Goal: Task Accomplishment & Management: Use online tool/utility

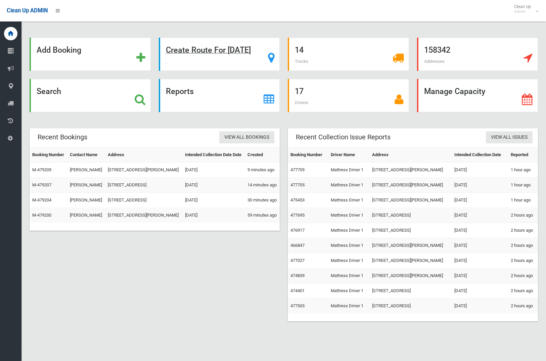
click at [211, 51] on strong "Create Route For Tomorrow" at bounding box center [208, 49] width 85 height 9
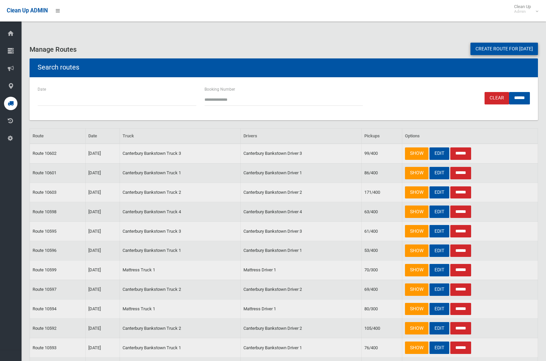
click at [500, 50] on link "Create route for tomorrow" at bounding box center [503, 49] width 67 height 12
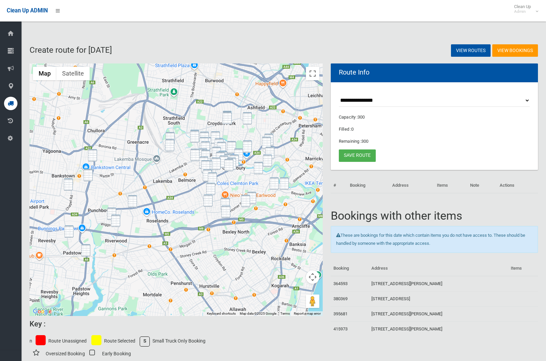
click at [92, 153] on img "2 Milton Street, BANKSTOWN NSW 2200" at bounding box center [92, 155] width 9 height 12
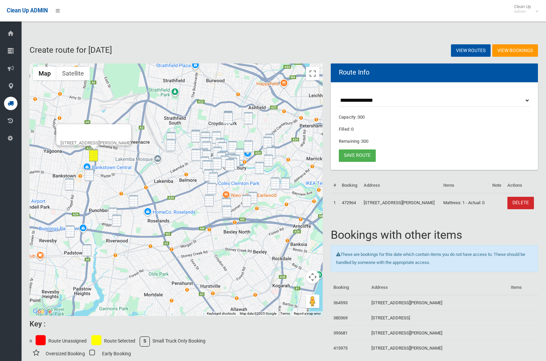
click at [85, 174] on img "192 Stacey Street, BANKSTOWN NSW 2200" at bounding box center [89, 175] width 9 height 12
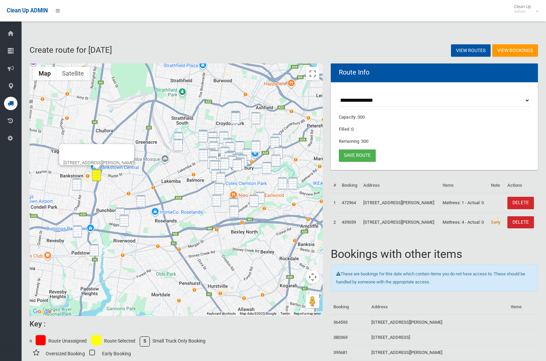
drag, startPoint x: 73, startPoint y: 183, endPoint x: 89, endPoint y: 205, distance: 27.6
click at [73, 183] on img "8 Chertsey Avenue, BANKSTOWN NSW 2200" at bounding box center [76, 184] width 9 height 12
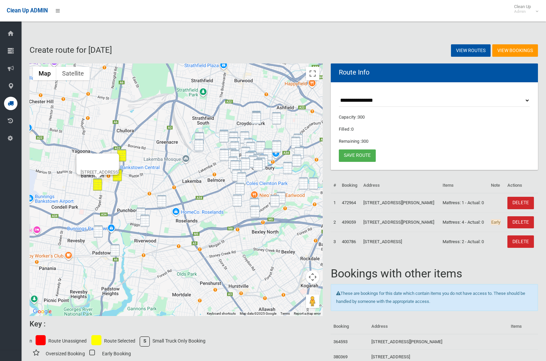
drag, startPoint x: 99, startPoint y: 230, endPoint x: 115, endPoint y: 241, distance: 18.8
click at [99, 231] on img "5 Halcyon Avenue, PADSTOW NSW 2211" at bounding box center [98, 231] width 9 height 12
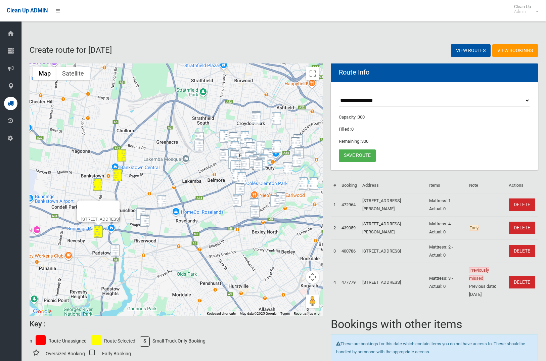
drag, startPoint x: 119, startPoint y: 248, endPoint x: 130, endPoint y: 240, distance: 13.4
click at [119, 248] on img "70 Davies Road, PADSTOW NSW 2211" at bounding box center [114, 250] width 9 height 12
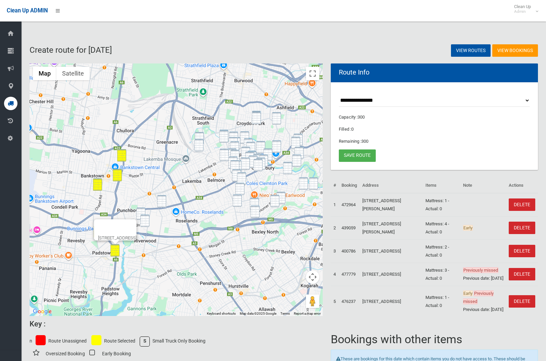
drag, startPoint x: 164, startPoint y: 201, endPoint x: 161, endPoint y: 206, distance: 6.2
click at [164, 201] on img "98 Broadway, PUNCHBOWL NSW 2196" at bounding box center [161, 201] width 9 height 12
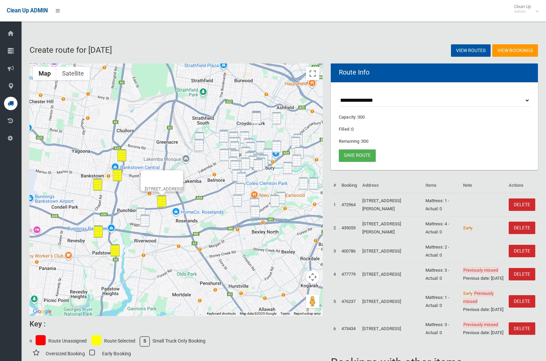
click at [146, 219] on img "8 Alverstone Street, RIVERWOOD NSW 2210" at bounding box center [144, 220] width 9 height 12
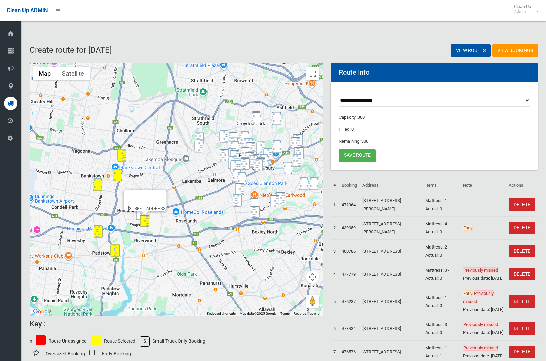
click at [140, 215] on img "30 Kensington Street, PUNCHBOWL NSW 2196" at bounding box center [140, 213] width 9 height 12
click at [313, 76] on button "Toggle fullscreen view" at bounding box center [312, 73] width 13 height 13
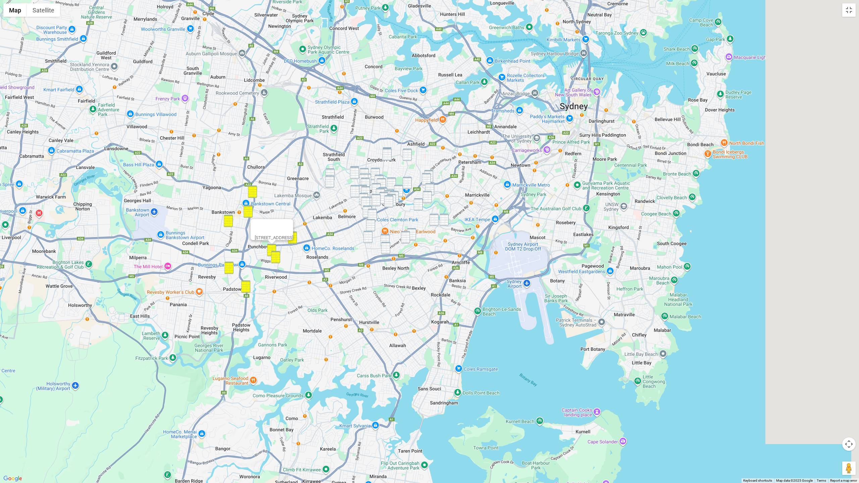
drag, startPoint x: 453, startPoint y: 138, endPoint x: 312, endPoint y: 119, distance: 142.8
click at [312, 119] on div "30 Kensington Street, PUNCHBOWL NSW 2196" at bounding box center [429, 241] width 859 height 483
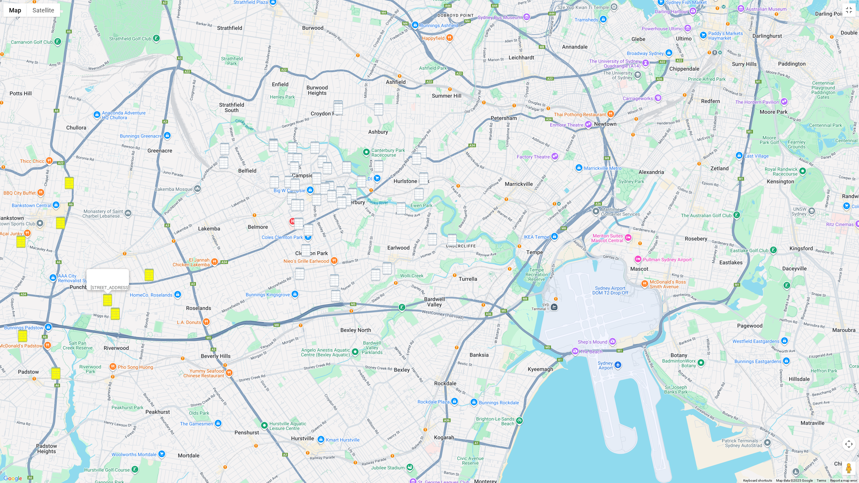
drag, startPoint x: 398, startPoint y: 193, endPoint x: 392, endPoint y: 132, distance: 61.3
click at [443, 118] on div "30 Kensington Street, PUNCHBOWL NSW 2196" at bounding box center [429, 241] width 859 height 483
click at [227, 147] on img "49 Persic Street, BELFIELD NSW 2191" at bounding box center [224, 149] width 9 height 12
click at [225, 164] on img "40 Bazentin Street, BELFIELD NSW 2191" at bounding box center [223, 163] width 9 height 12
drag, startPoint x: 276, startPoint y: 138, endPoint x: 275, endPoint y: 144, distance: 6.1
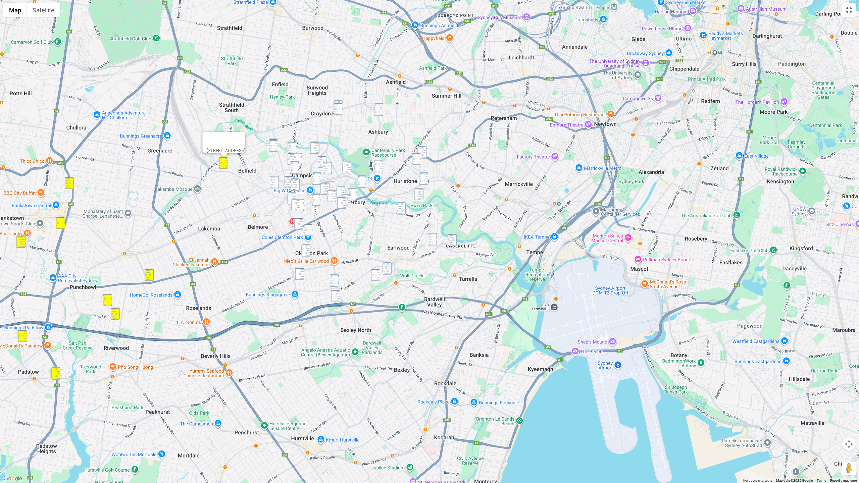
click at [276, 138] on div "40 Bazentin Street, BELFIELD NSW 2191" at bounding box center [429, 241] width 859 height 483
click at [274, 139] on img "69-71 First Avenue, CAMPSIE NSW 2194" at bounding box center [273, 145] width 9 height 12
click at [274, 146] on img "67B First Avenue, CAMPSIE NSW 2194" at bounding box center [273, 146] width 9 height 12
click at [378, 108] on img "132A Milton Street, ASHBURY NSW 2193" at bounding box center [378, 109] width 9 height 12
click at [340, 102] on img "122-132 Georges River Road, CROYDON PARK NSW 2133" at bounding box center [337, 106] width 9 height 12
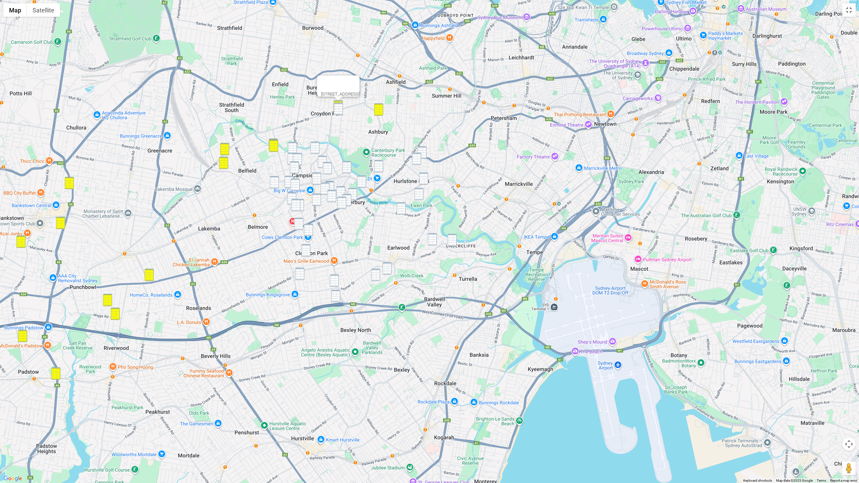
drag, startPoint x: 339, startPoint y: 112, endPoint x: 329, endPoint y: 125, distance: 16.6
click at [339, 112] on img "135-139 Croydon Avenue, CROYDON PARK NSW 2133" at bounding box center [338, 109] width 9 height 12
click at [314, 147] on img "4 Tennyson Street, CAMPSIE NSW 2194" at bounding box center [314, 148] width 9 height 12
drag, startPoint x: 292, startPoint y: 145, endPoint x: 290, endPoint y: 152, distance: 7.4
click at [292, 145] on img "51-53 Fourth Avenue, CAMPSIE NSW 2194" at bounding box center [292, 148] width 9 height 12
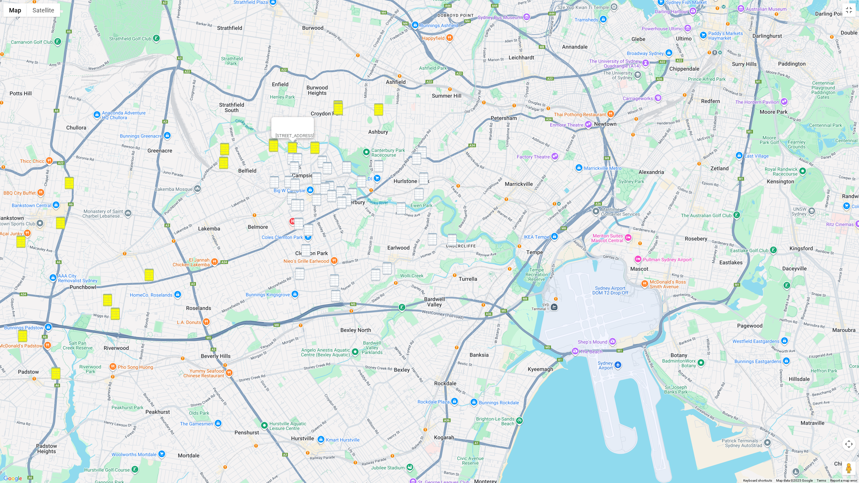
drag, startPoint x: 290, startPoint y: 155, endPoint x: 293, endPoint y: 156, distance: 3.5
click at [290, 155] on img "2/36 Fourth Avenue, CAMPSIE NSW 2194" at bounding box center [292, 159] width 9 height 12
click at [297, 157] on img "33 Eighth Avenue, CAMPSIE NSW 2194" at bounding box center [297, 159] width 9 height 12
drag, startPoint x: 295, startPoint y: 167, endPoint x: 290, endPoint y: 172, distance: 7.4
click at [295, 167] on img "6 Fourth Avenue, CAMPSIE NSW 2194" at bounding box center [294, 167] width 9 height 12
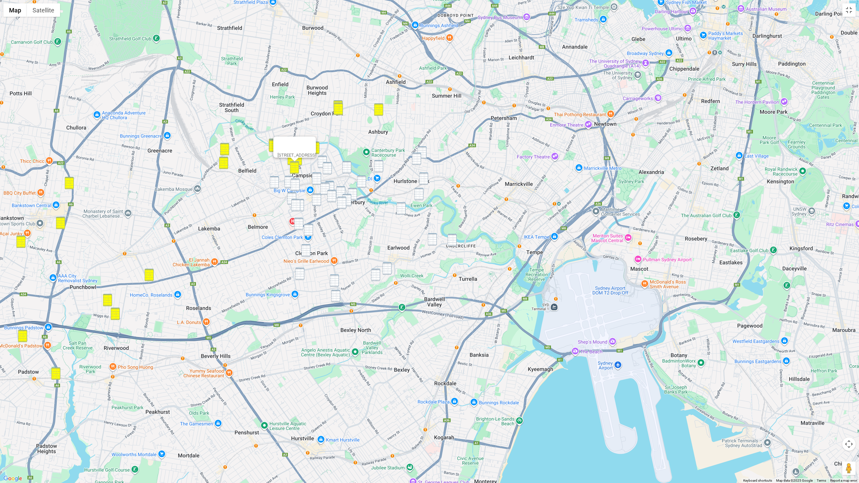
click at [277, 180] on img "12-14 Albert Street, CAMPSIE NSW 2194" at bounding box center [274, 182] width 9 height 12
click at [290, 180] on img "74 Campsie Street, CAMPSIE NSW 2194" at bounding box center [288, 182] width 9 height 12
click at [297, 183] on img "59 Anglo Road, CAMPSIE NSW 2194" at bounding box center [295, 184] width 9 height 12
drag, startPoint x: 291, startPoint y: 197, endPoint x: 299, endPoint y: 206, distance: 11.7
click at [292, 197] on img "127 Evaline Street, CAMPSIE NSW 2194" at bounding box center [291, 198] width 9 height 12
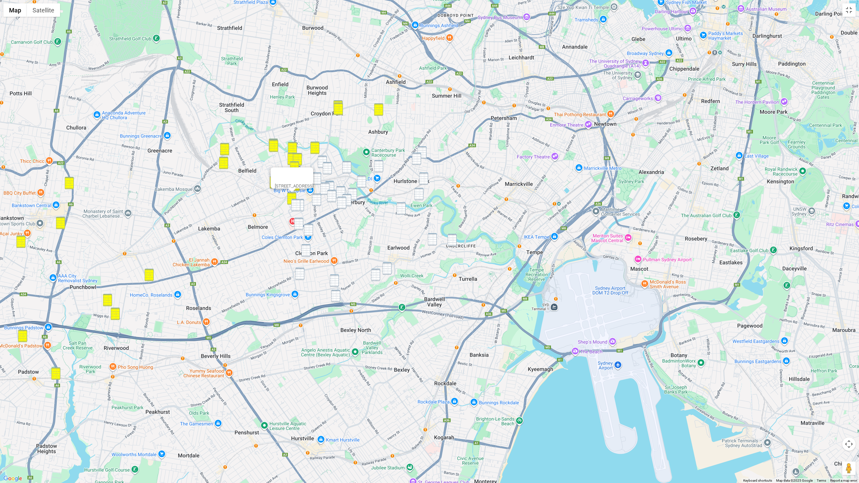
drag, startPoint x: 303, startPoint y: 207, endPoint x: 298, endPoint y: 207, distance: 4.7
click at [303, 207] on img "29 McKern Street, CAMPSIE NSW 2194" at bounding box center [299, 205] width 9 height 12
click at [293, 207] on img "52 Claremont Street, CAMPSIE NSW 2194" at bounding box center [295, 205] width 9 height 12
click at [325, 159] on img "31-33 Dryden Street, CAMPSIE NSW 2194" at bounding box center [322, 162] width 9 height 12
click at [332, 168] on div "31-33 Dryden Street, CAMPSIE NSW 2194" at bounding box center [429, 241] width 859 height 483
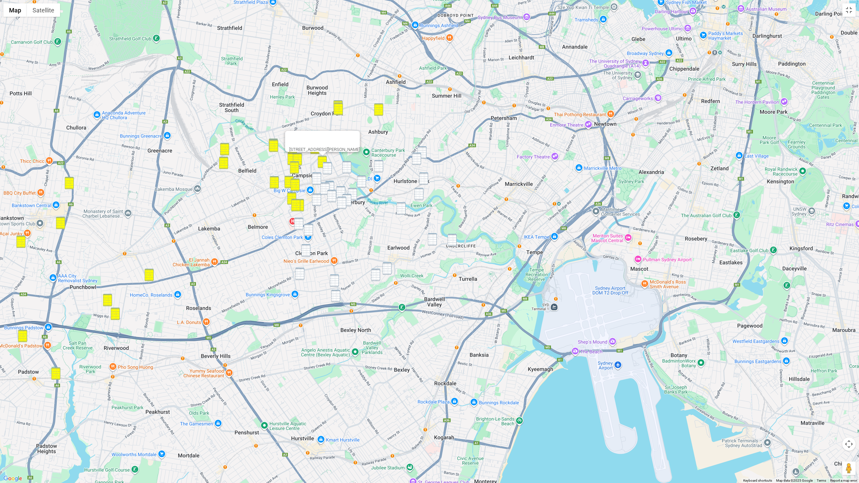
click at [317, 181] on img "45 South Parade, CAMPSIE NSW 2194" at bounding box center [316, 178] width 9 height 12
click at [347, 170] on img "12 Nowra Street, CAMPSIE NSW 2194" at bounding box center [346, 167] width 9 height 12
drag, startPoint x: 328, startPoint y: 169, endPoint x: 364, endPoint y: 171, distance: 35.6
click at [328, 169] on img "77 Frederick Street, CAMPSIE NSW 2194" at bounding box center [327, 168] width 9 height 12
click at [378, 168] on img "27-33 Jeffrey Street, CANTERBURY NSW 2193" at bounding box center [378, 166] width 9 height 12
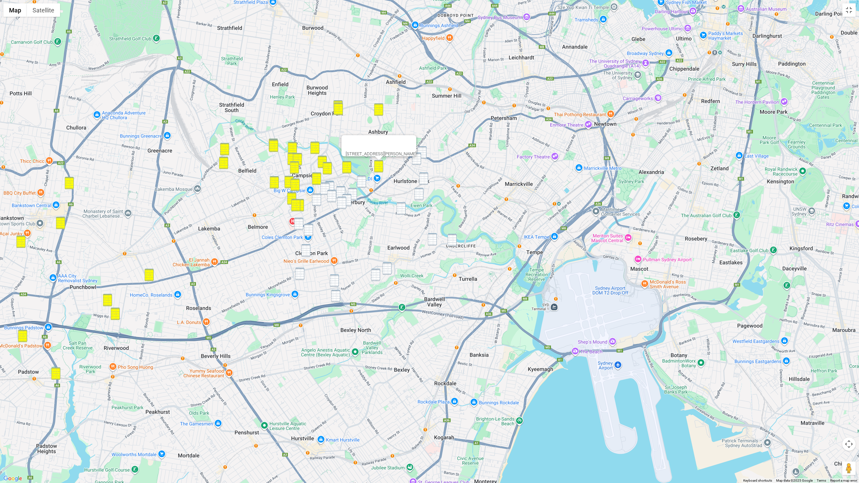
click at [419, 161] on img "21 Dunstaffenage Street, HURLSTONE PARK NSW 2193" at bounding box center [416, 159] width 9 height 12
click at [423, 156] on img "630-634 New Canterbury Road, HURLSTONE PARK NSW 2193" at bounding box center [421, 152] width 9 height 12
drag, startPoint x: 422, startPoint y: 179, endPoint x: 422, endPoint y: 185, distance: 5.7
click at [422, 180] on img "3/109 Duntroon Street, HURLSTONE PARK NSW 2193" at bounding box center [423, 178] width 9 height 12
click at [419, 196] on img "58 Tennent Parade, HURLSTONE PARK NSW 2193" at bounding box center [418, 194] width 9 height 12
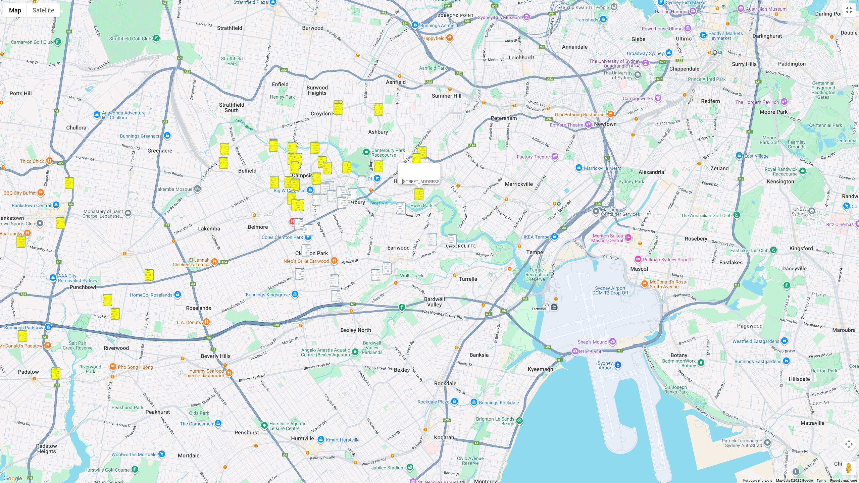
drag, startPoint x: 363, startPoint y: 185, endPoint x: 348, endPoint y: 190, distance: 15.8
click at [363, 185] on img "11-15 Charles Street, CANTERBURY NSW 2193" at bounding box center [361, 181] width 9 height 12
drag, startPoint x: 332, startPoint y: 184, endPoint x: 328, endPoint y: 186, distance: 5.0
click at [332, 184] on img "1/31 Park Street, CAMPSIE NSW 2194" at bounding box center [329, 187] width 9 height 12
click at [327, 186] on img "48 Duke Street, CAMPSIE NSW 2194" at bounding box center [324, 189] width 9 height 12
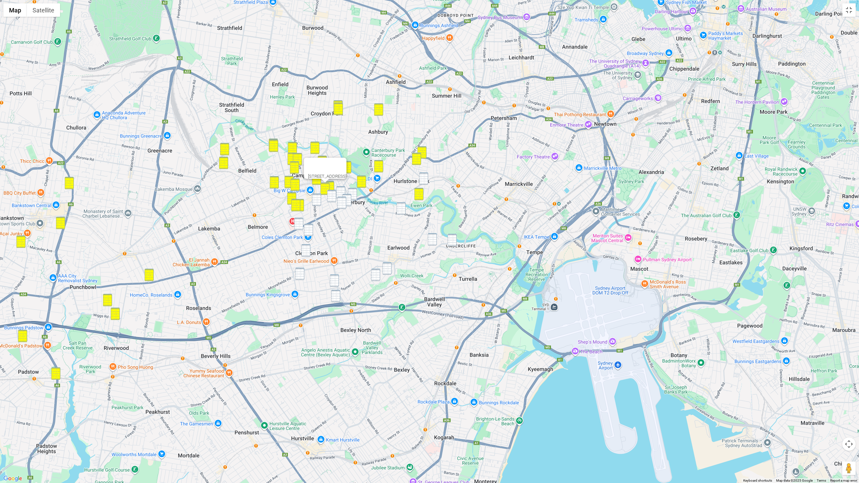
drag, startPoint x: 341, startPoint y: 190, endPoint x: 335, endPoint y: 196, distance: 8.6
click at [341, 190] on img "30 Waratah Street, CANTERBURY NSW 2193" at bounding box center [340, 192] width 9 height 12
click at [334, 196] on img "77 Duke Street, CAMPSIE NSW 2194" at bounding box center [331, 196] width 9 height 12
drag, startPoint x: 352, startPoint y: 192, endPoint x: 348, endPoint y: 196, distance: 5.9
click at [352, 192] on img "287 Canterbury Road, CANTERBURY NSW 2193" at bounding box center [352, 194] width 9 height 12
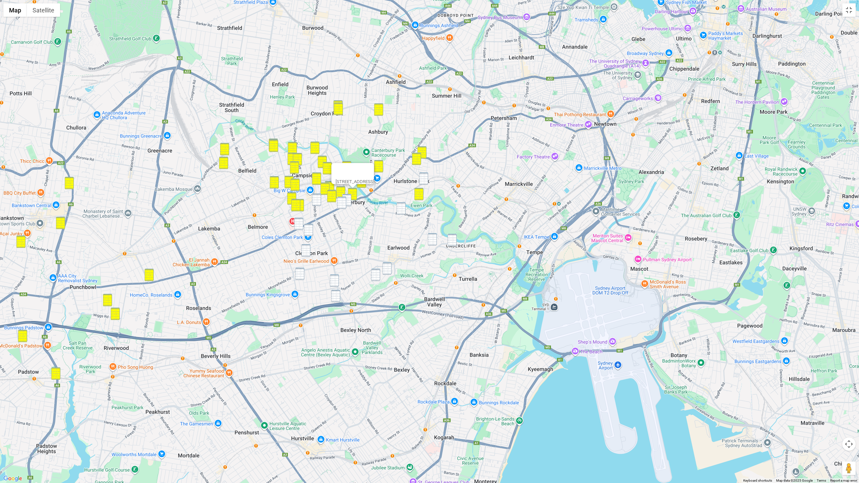
click at [348, 196] on img "338-342 Canterbury Road, CANTERBURY NSW 2193" at bounding box center [346, 200] width 9 height 12
drag, startPoint x: 344, startPoint y: 201, endPoint x: 335, endPoint y: 201, distance: 8.4
click at [344, 201] on img "364 Canterbury Road, CANTERBURY NSW 2193" at bounding box center [341, 203] width 9 height 12
drag, startPoint x: 319, startPoint y: 200, endPoint x: 362, endPoint y: 197, distance: 43.0
click at [319, 200] on img "363 Beamish Street, CAMPSIE NSW 2194" at bounding box center [316, 200] width 9 height 12
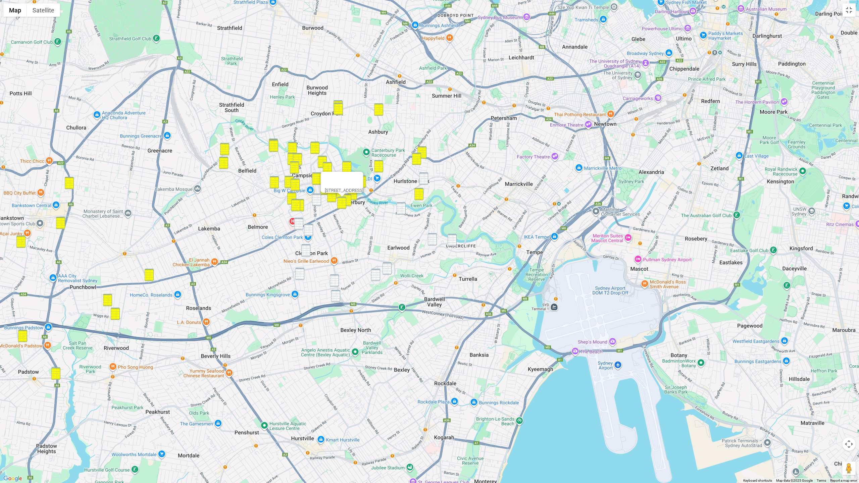
drag, startPoint x: 425, startPoint y: 180, endPoint x: 413, endPoint y: 183, distance: 12.1
click at [424, 180] on img "3/109 Duntroon Street, HURLSTONE PARK NSW 2193" at bounding box center [423, 178] width 9 height 12
drag, startPoint x: 452, startPoint y: 237, endPoint x: 438, endPoint y: 237, distance: 14.1
click at [452, 237] on img "64 Homer Street, EARLWOOD NSW 2206" at bounding box center [452, 240] width 9 height 12
click at [435, 237] on img "36 Macquarie Road, EARLWOOD NSW 2206" at bounding box center [432, 239] width 9 height 12
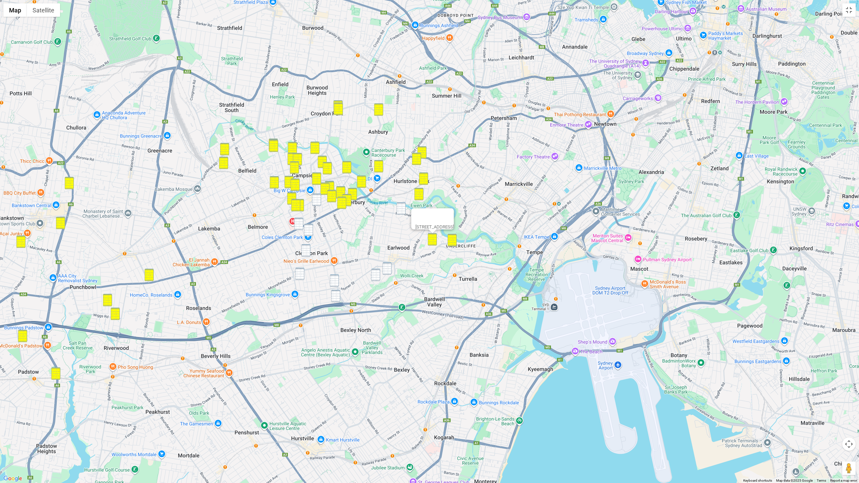
click at [402, 202] on img "80 Permanent Avenue, EARLWOOD NSW 2206" at bounding box center [401, 208] width 9 height 12
click at [300, 221] on img "502-518 Canterbury Road, CAMPSIE NSW 2194" at bounding box center [298, 224] width 9 height 12
click at [308, 230] on img "6-8 Sunbeam Street, CAMPSIE NSW 2194" at bounding box center [308, 230] width 9 height 12
drag, startPoint x: 308, startPoint y: 250, endPoint x: 307, endPoint y: 255, distance: 5.1
click at [308, 250] on img "23 Liney Avenue, CLEMTON PARK NSW 2206" at bounding box center [305, 250] width 9 height 12
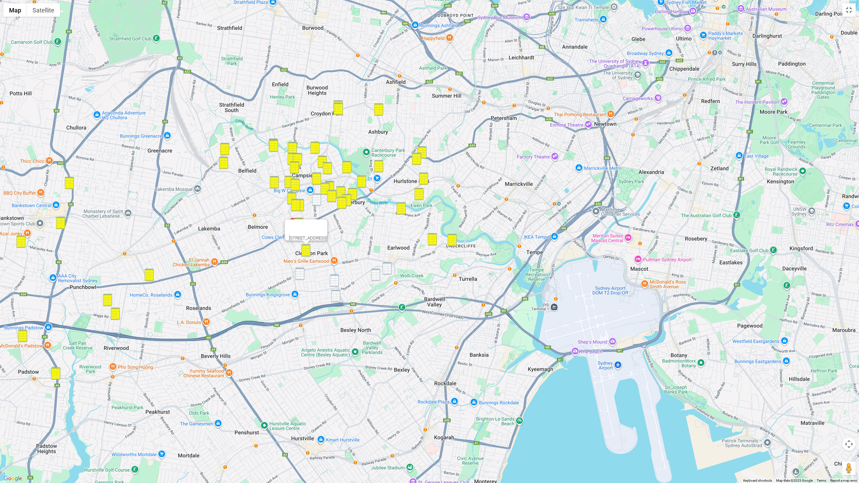
drag, startPoint x: 302, startPoint y: 272, endPoint x: 363, endPoint y: 274, distance: 61.1
click at [304, 272] on div "23 Liney Avenue, CLEMTON PARK NSW 2206" at bounding box center [429, 241] width 859 height 483
drag, startPoint x: 390, startPoint y: 270, endPoint x: 381, endPoint y: 274, distance: 10.1
click at [390, 270] on img "30 Richard Avenue, EARLWOOD NSW 2206" at bounding box center [386, 268] width 9 height 12
click at [376, 274] on img "34 Bardwell Crescent, EARLWOOD NSW 2206" at bounding box center [375, 275] width 9 height 12
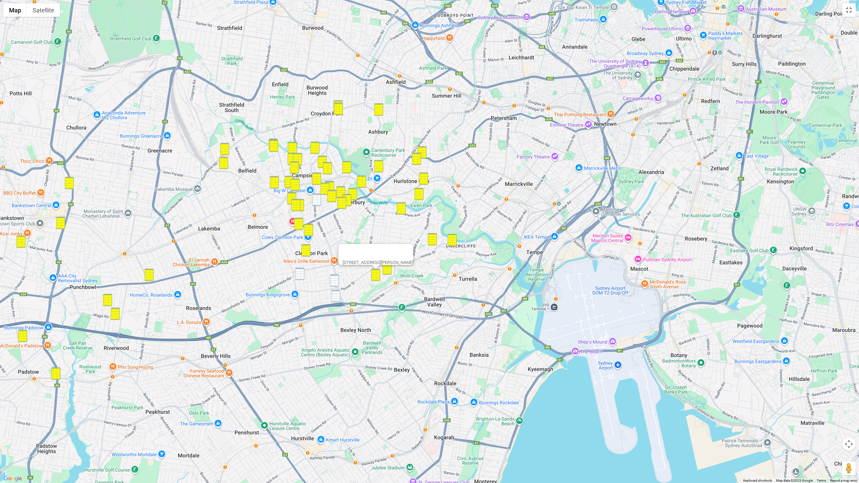
click at [336, 280] on img "587 Homer Street, KINGSGROVE NSW 2208" at bounding box center [334, 280] width 9 height 12
drag, startPoint x: 338, startPoint y: 298, endPoint x: 336, endPoint y: 292, distance: 6.9
click at [338, 298] on img "18 Flat Rock Road, KINGSGROVE NSW 2208" at bounding box center [335, 296] width 9 height 12
drag, startPoint x: 316, startPoint y: 201, endPoint x: 413, endPoint y: 255, distance: 111.0
click at [316, 201] on img "363 Beamish Street, CAMPSIE NSW 2194" at bounding box center [316, 200] width 9 height 12
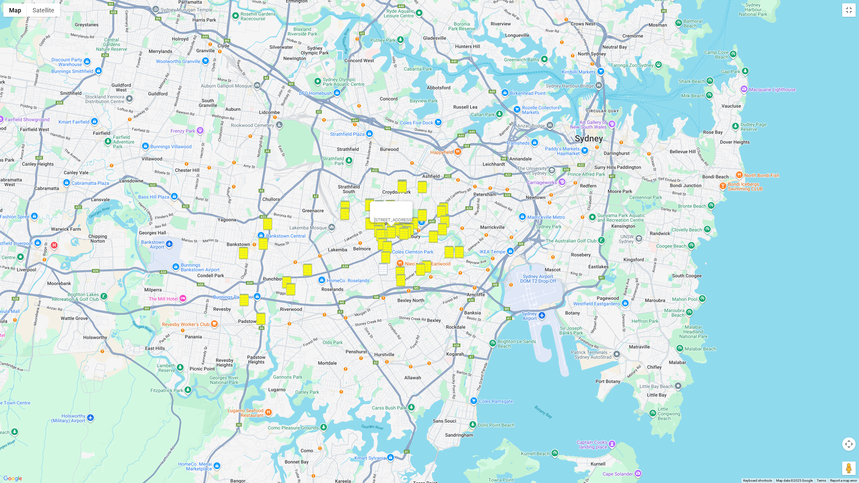
drag, startPoint x: 386, startPoint y: 210, endPoint x: 439, endPoint y: 224, distance: 54.8
click at [386, 210] on div at bounding box center [385, 209] width 22 height 16
click at [545, 187] on div "[STREET_ADDRESS]" at bounding box center [429, 241] width 859 height 483
click at [545, 360] on button "Map camera controls" at bounding box center [848, 443] width 13 height 13
click at [545, 360] on button "Zoom out" at bounding box center [831, 460] width 13 height 13
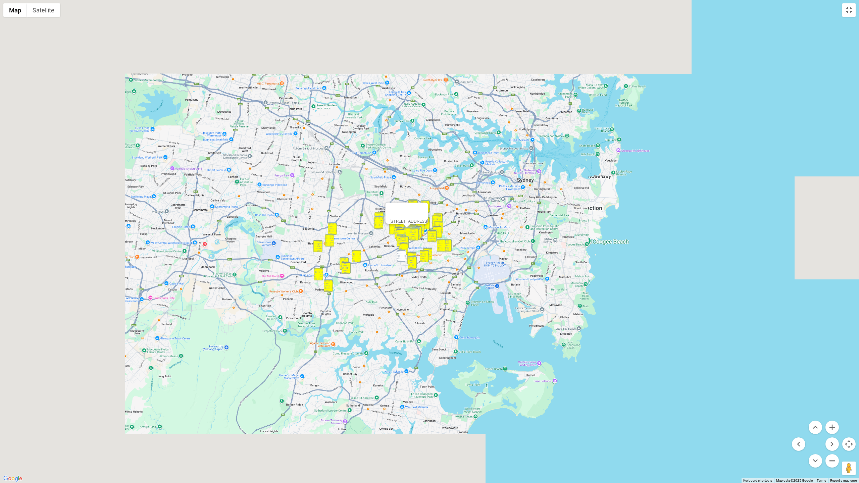
click at [545, 360] on button "Zoom out" at bounding box center [831, 460] width 13 height 13
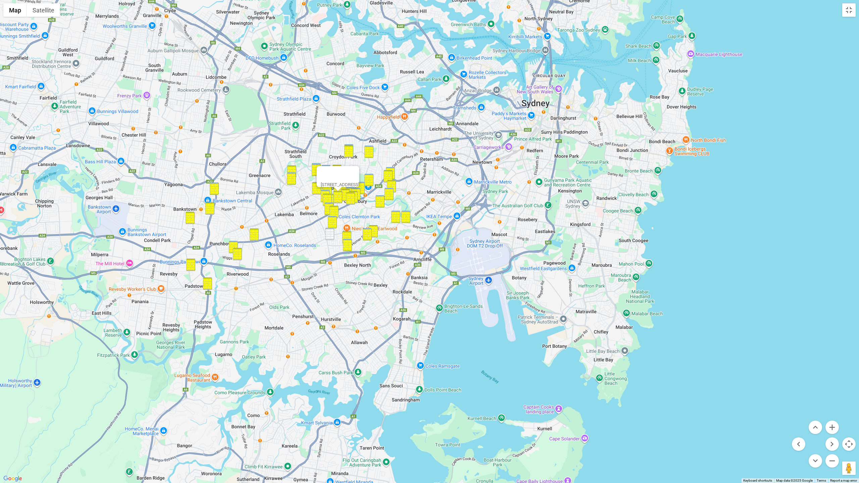
click at [330, 235] on img "22A Shackel Avenue, KINGSGROVE NSW 2208" at bounding box center [329, 234] width 9 height 12
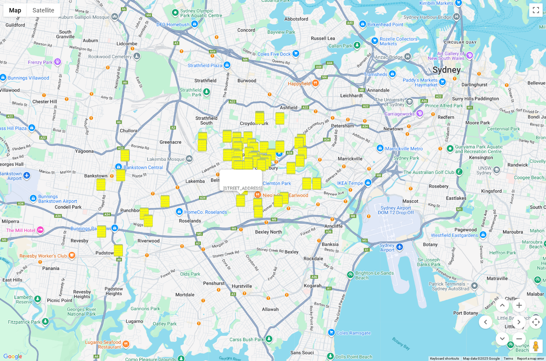
drag, startPoint x: 226, startPoint y: 200, endPoint x: 295, endPoint y: 228, distance: 74.3
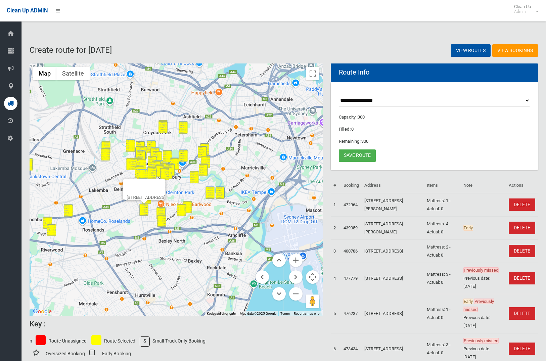
click at [294, 227] on div "22A Shackel Avenue, KINGSGROVE NSW 2208" at bounding box center [176, 189] width 293 height 253
click at [294, 293] on button "Zoom out" at bounding box center [295, 293] width 13 height 13
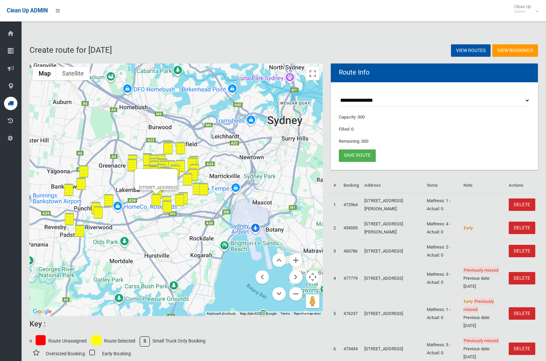
drag, startPoint x: 294, startPoint y: 293, endPoint x: 287, endPoint y: 284, distance: 11.2
click at [294, 293] on button "Zoom out" at bounding box center [295, 293] width 13 height 13
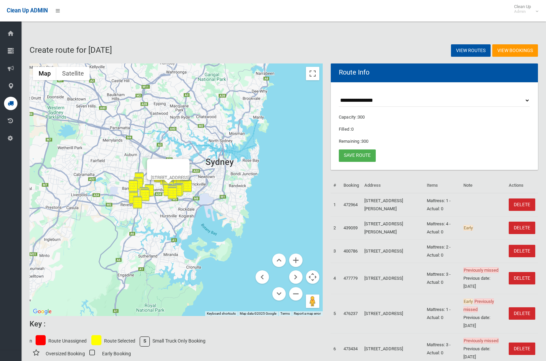
drag, startPoint x: 190, startPoint y: 165, endPoint x: 199, endPoint y: 173, distance: 12.8
click at [173, 165] on div at bounding box center [162, 167] width 22 height 16
drag, startPoint x: 209, startPoint y: 164, endPoint x: 214, endPoint y: 191, distance: 26.9
click at [189, 165] on button "Close" at bounding box center [181, 167] width 16 height 16
click at [296, 257] on button "Zoom in" at bounding box center [295, 259] width 13 height 13
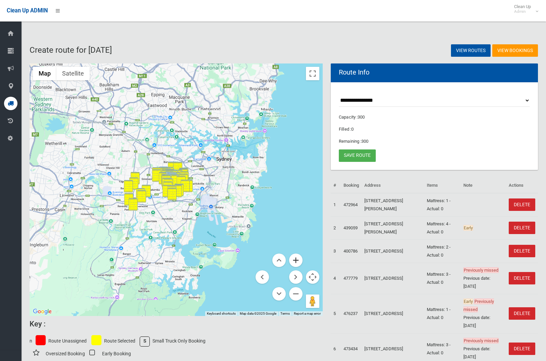
click at [296, 257] on button "Zoom in" at bounding box center [295, 259] width 13 height 13
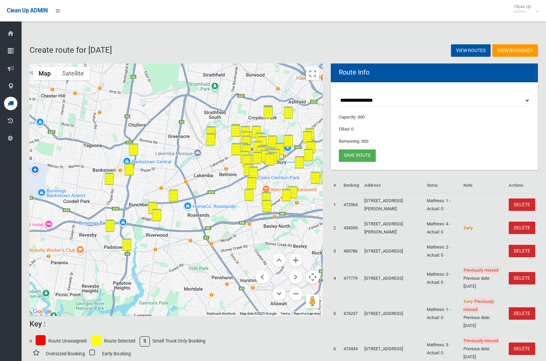
drag, startPoint x: 227, startPoint y: 249, endPoint x: 334, endPoint y: 234, distance: 107.7
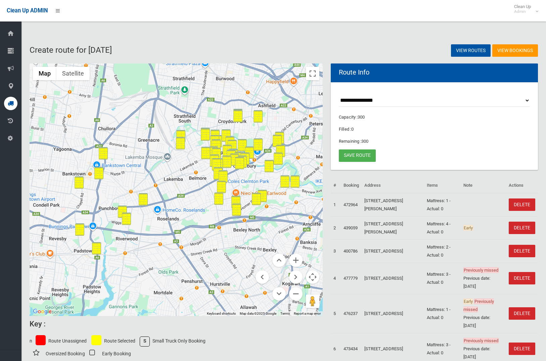
drag, startPoint x: 301, startPoint y: 230, endPoint x: 264, endPoint y: 253, distance: 43.2
click at [245, 241] on div at bounding box center [176, 189] width 293 height 253
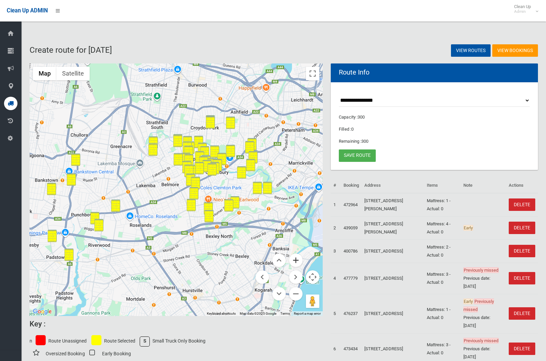
click at [299, 259] on button "Zoom in" at bounding box center [295, 259] width 13 height 13
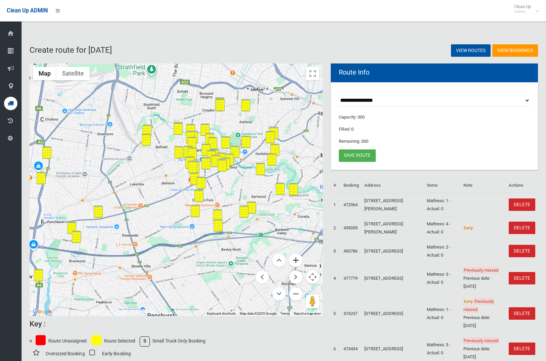
click at [299, 259] on button "Zoom in" at bounding box center [295, 259] width 13 height 13
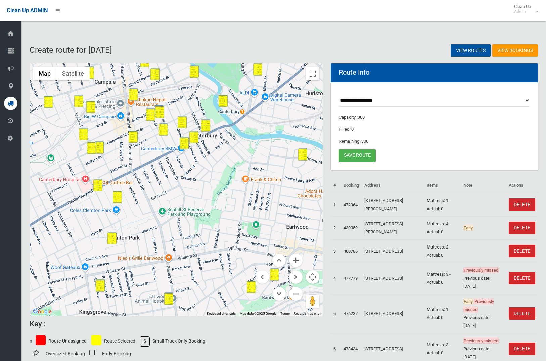
drag, startPoint x: 309, startPoint y: 195, endPoint x: 172, endPoint y: 211, distance: 137.8
click at [172, 211] on div at bounding box center [176, 189] width 293 height 253
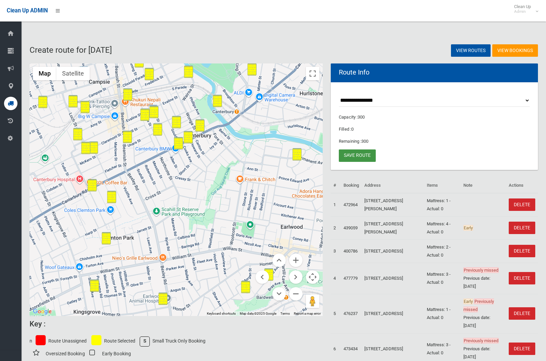
click at [363, 154] on link "Save route" at bounding box center [357, 155] width 37 height 12
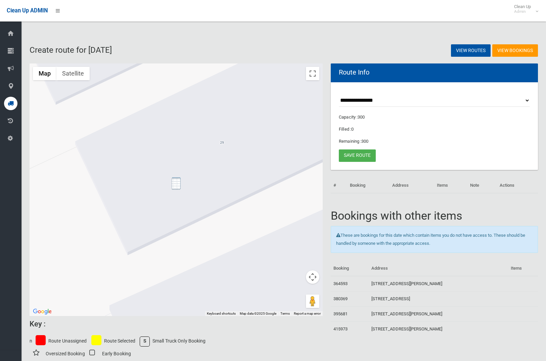
click at [177, 186] on img "29 Park Street, CAMPSIE NSW 2194" at bounding box center [175, 183] width 9 height 12
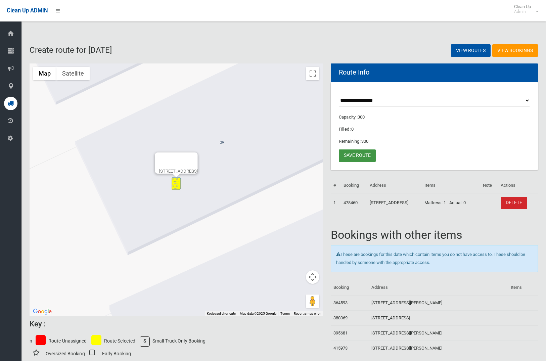
click at [364, 155] on link "Save route" at bounding box center [357, 155] width 37 height 12
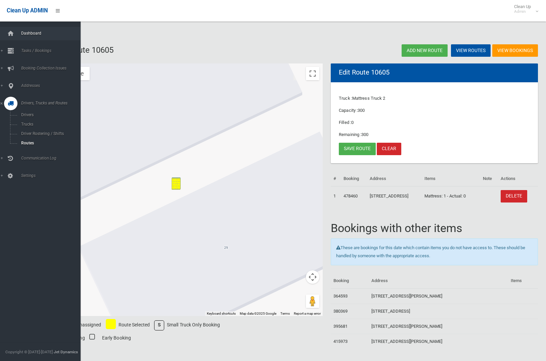
click at [17, 31] on link "Dashboard" at bounding box center [40, 33] width 81 height 13
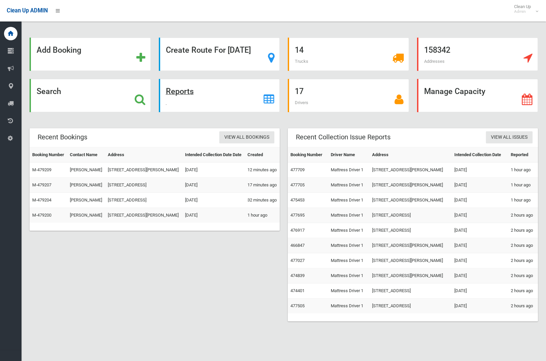
click at [176, 94] on strong "Reports" at bounding box center [180, 91] width 28 height 9
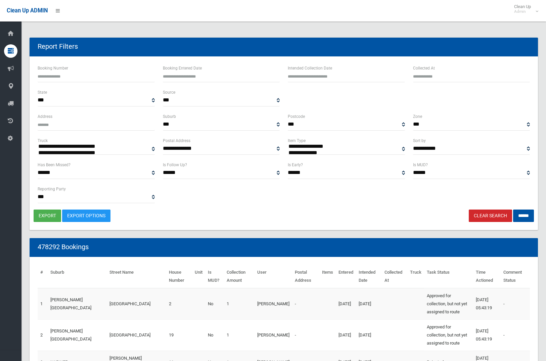
select select
type input "**********"
click at [310, 74] on input "text" at bounding box center [346, 76] width 117 height 12
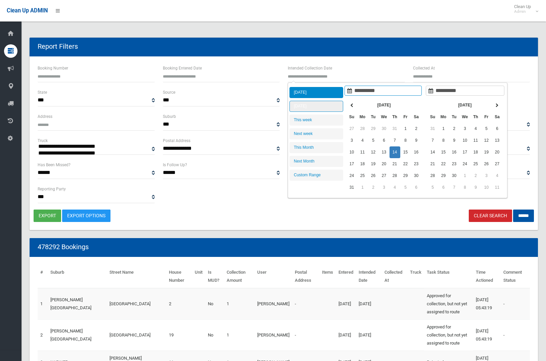
type input "**********"
click at [309, 105] on li "[DATE]" at bounding box center [316, 106] width 54 height 11
type input "**********"
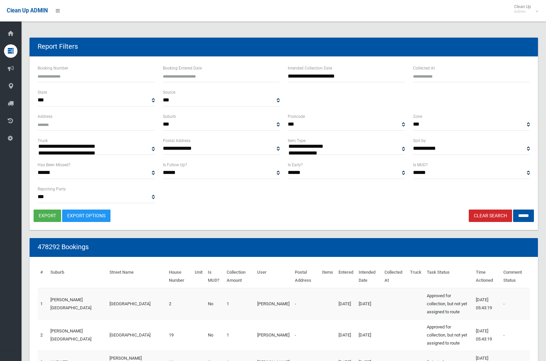
select select "**"
drag, startPoint x: 523, startPoint y: 217, endPoint x: 515, endPoint y: 218, distance: 8.1
click at [522, 217] on input "******" at bounding box center [523, 215] width 21 height 12
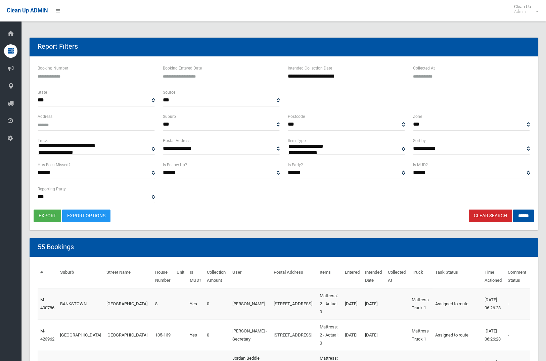
select select
click at [43, 217] on button "export" at bounding box center [48, 215] width 28 height 12
